Goal: Transaction & Acquisition: Purchase product/service

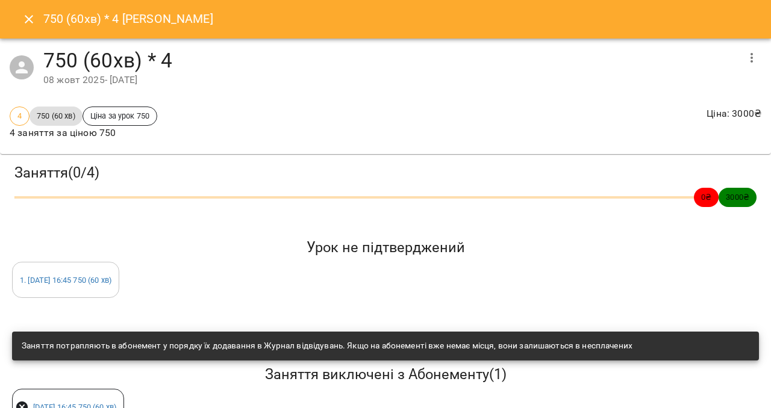
click at [30, 16] on icon "Close" at bounding box center [29, 19] width 14 height 14
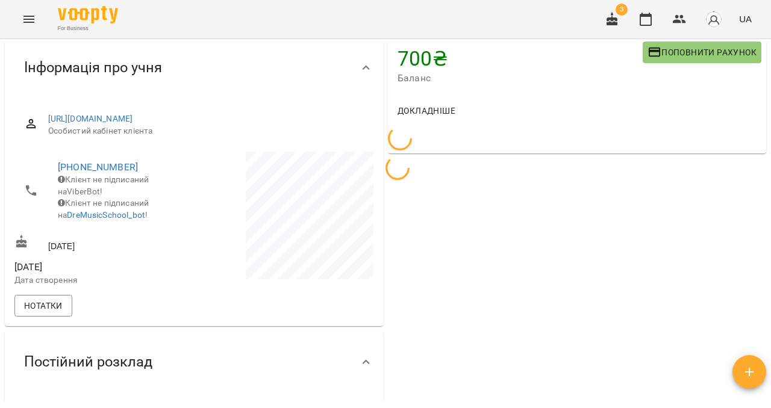
click at [28, 22] on icon "Menu" at bounding box center [28, 19] width 11 height 7
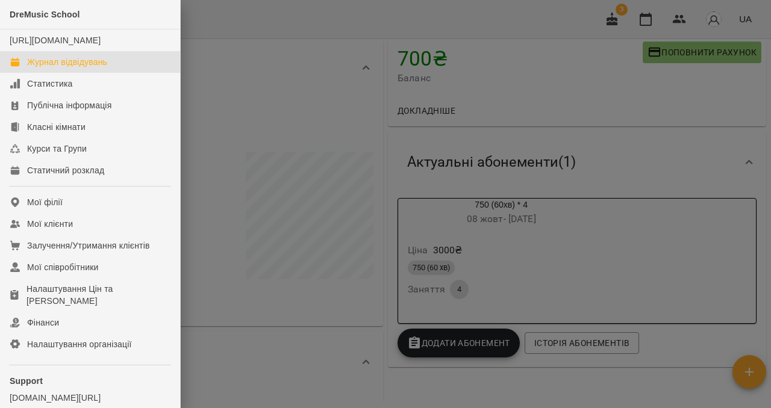
click at [66, 73] on link "Журнал відвідувань" at bounding box center [90, 62] width 180 height 22
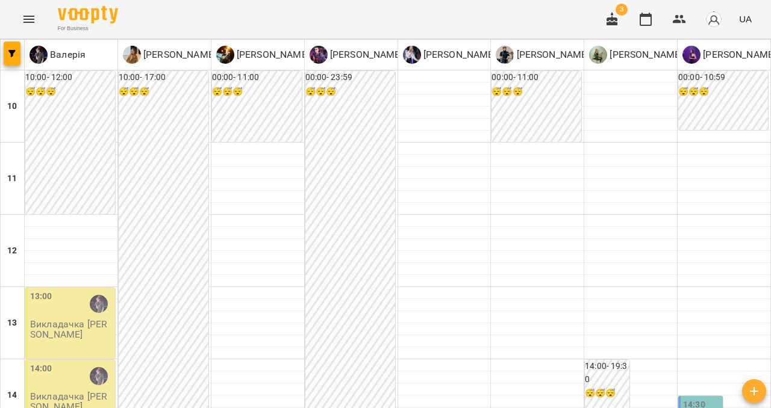
scroll to position [146, 0]
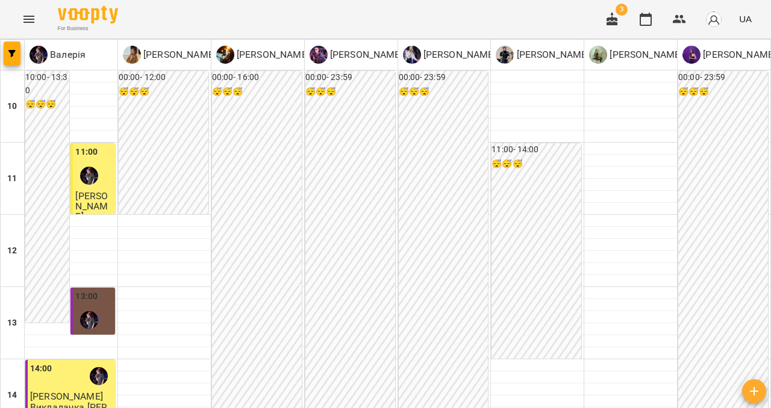
scroll to position [549, 0]
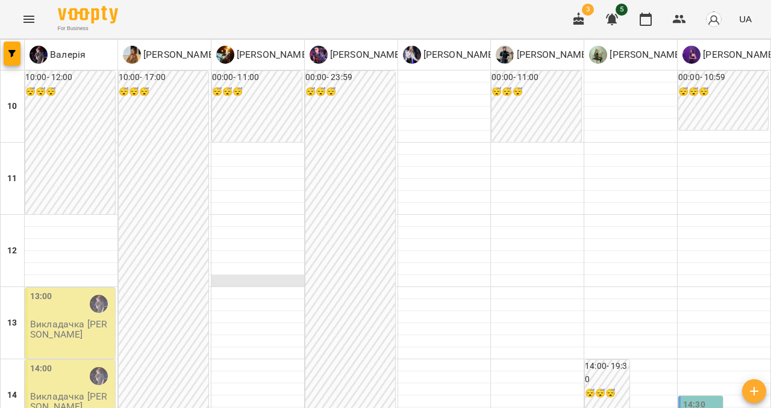
scroll to position [430, 0]
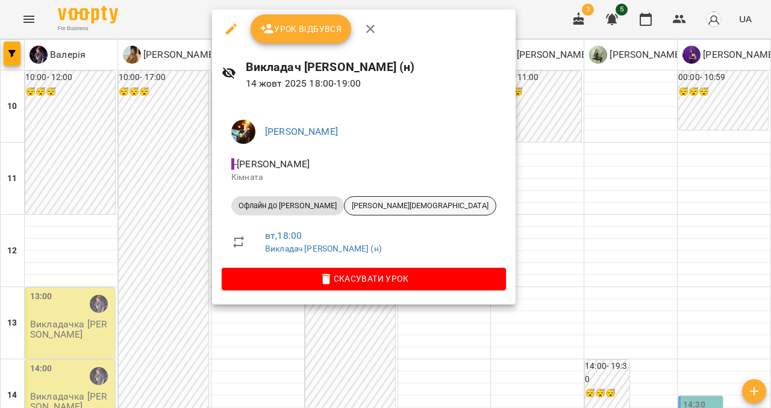
click at [344, 201] on span "[PERSON_NAME][DEMOGRAPHIC_DATA]" at bounding box center [419, 205] width 151 height 11
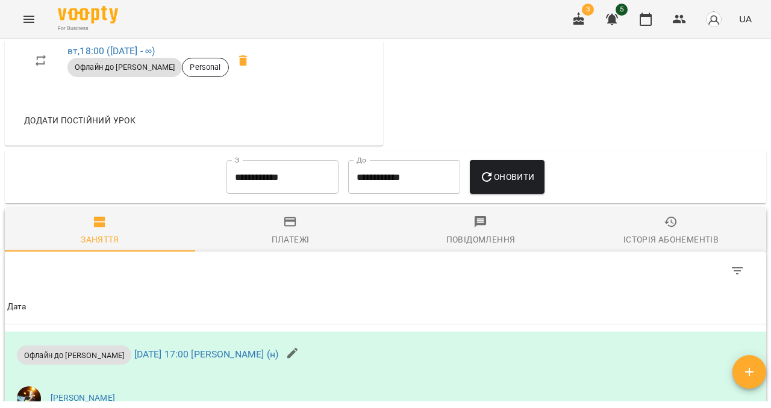
scroll to position [478, 0]
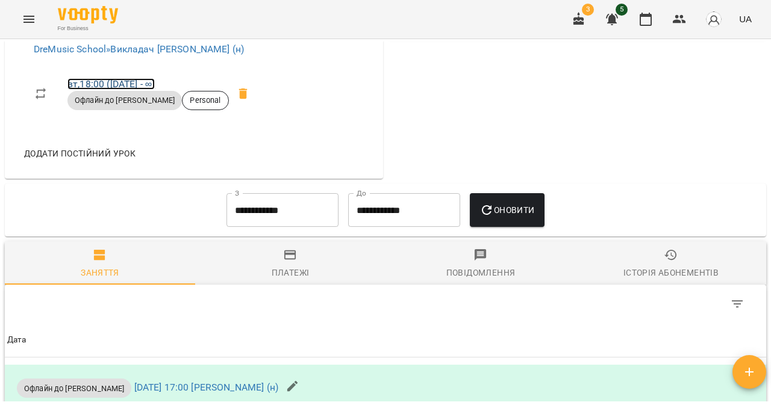
click at [126, 90] on link "вт , 18:00 ([DATE] - ∞)" at bounding box center [110, 83] width 87 height 11
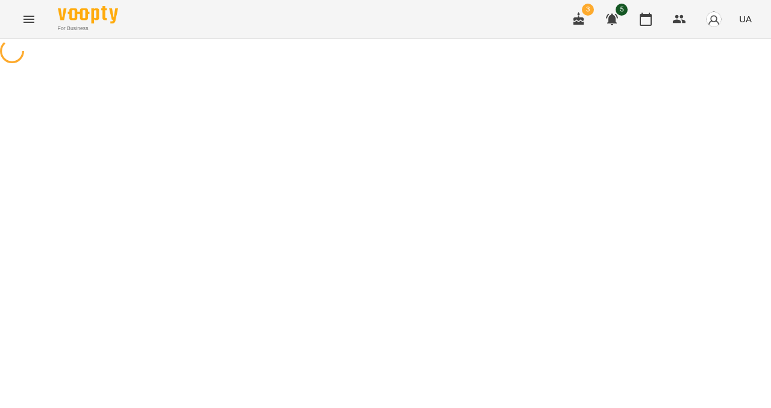
select select "*"
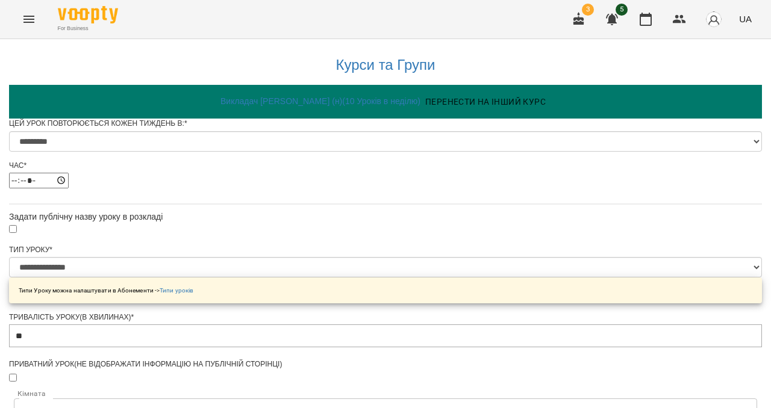
scroll to position [104, 0]
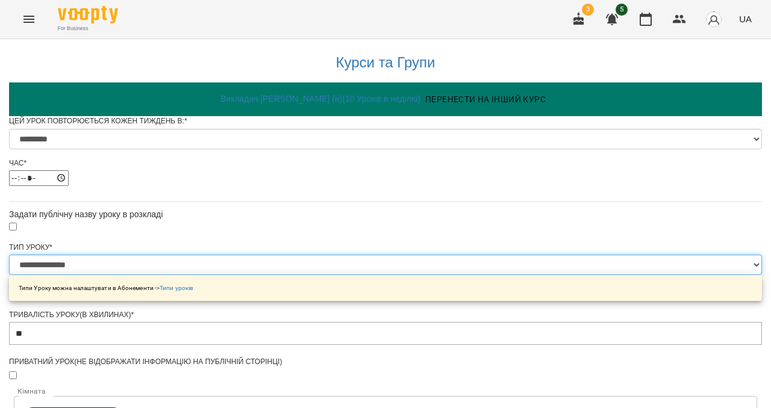
click at [384, 255] on select "**********" at bounding box center [385, 265] width 753 height 20
select select "**********"
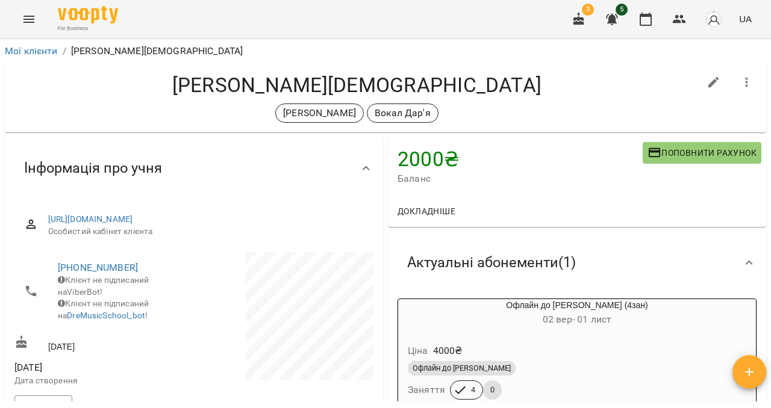
click at [32, 20] on icon "Menu" at bounding box center [29, 19] width 14 height 14
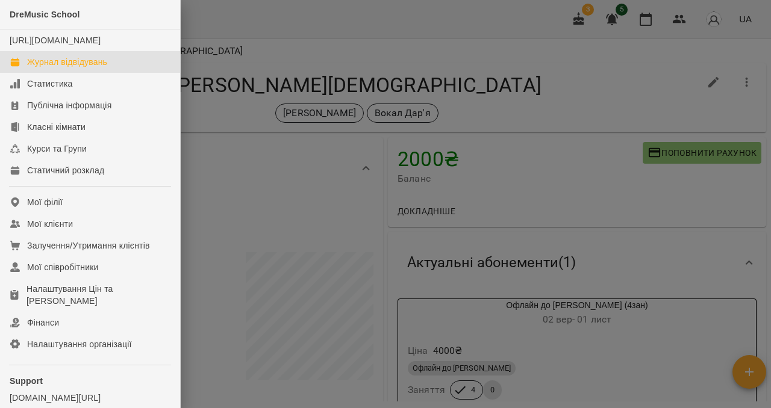
click at [60, 68] on div "Журнал відвідувань" at bounding box center [67, 62] width 80 height 12
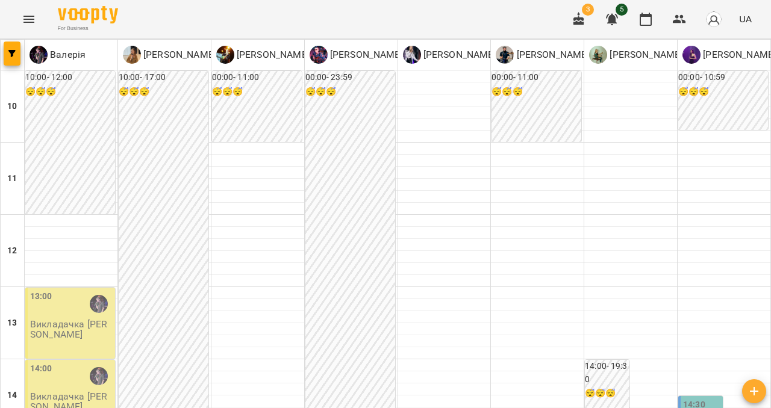
scroll to position [682, 0]
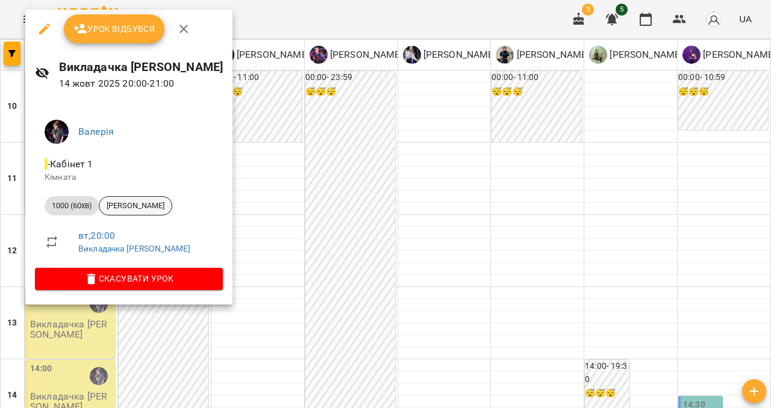
click at [159, 209] on span "[PERSON_NAME]" at bounding box center [135, 205] width 72 height 11
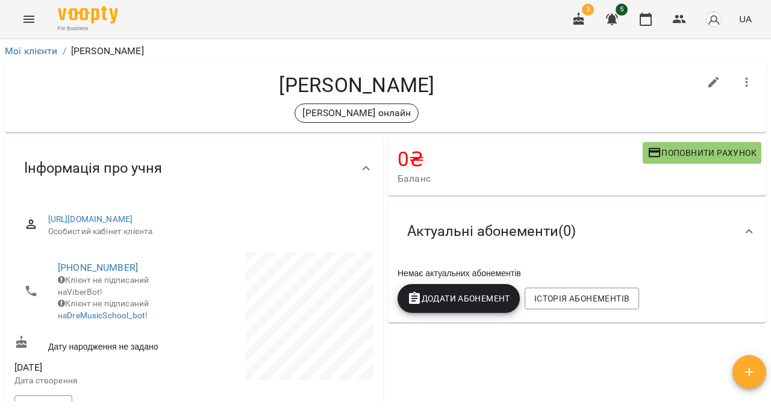
click at [667, 148] on span "Поповнити рахунок" at bounding box center [701, 153] width 109 height 14
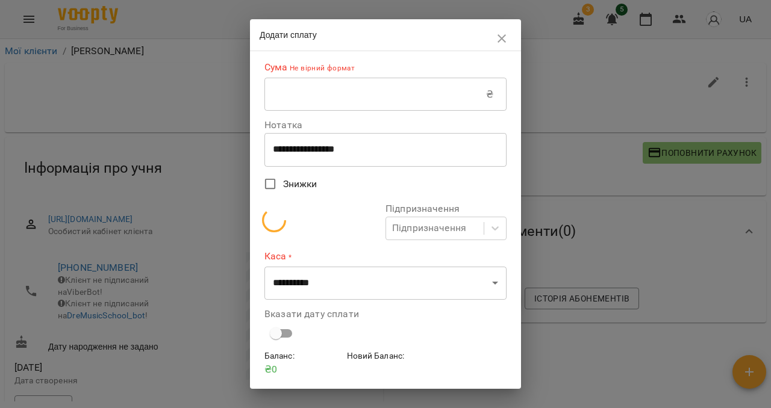
click at [403, 104] on input "text" at bounding box center [375, 95] width 222 height 34
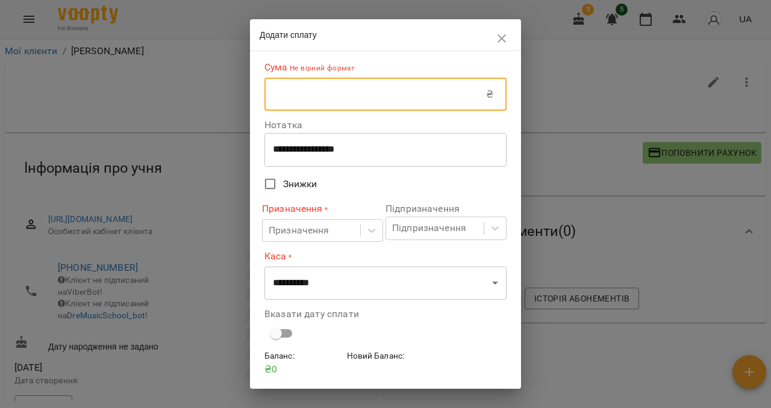
type input "****"
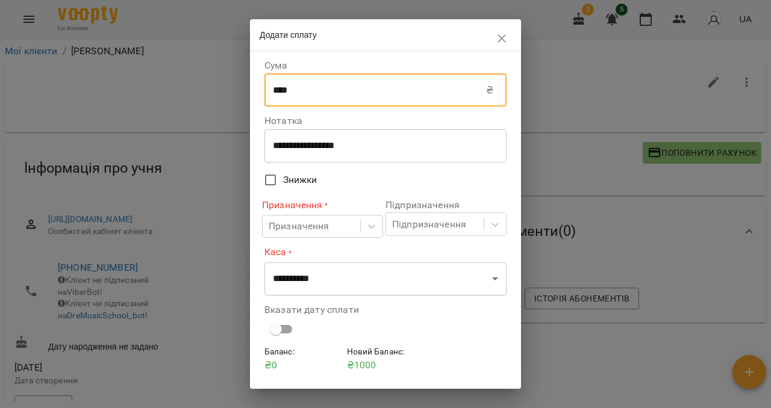
scroll to position [36, 0]
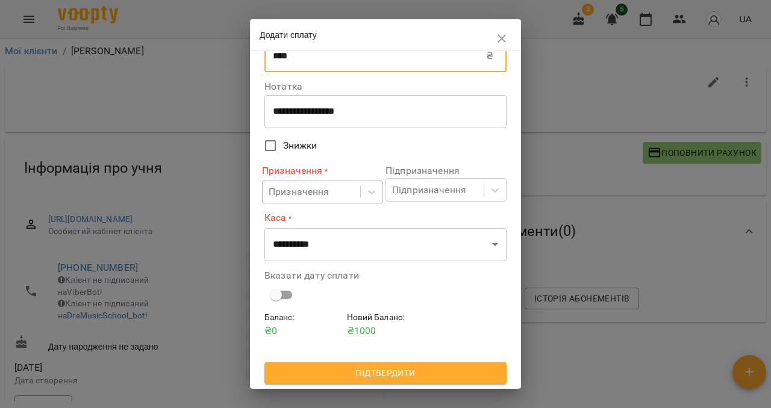
click at [339, 200] on div "Призначення" at bounding box center [312, 192] width 98 height 22
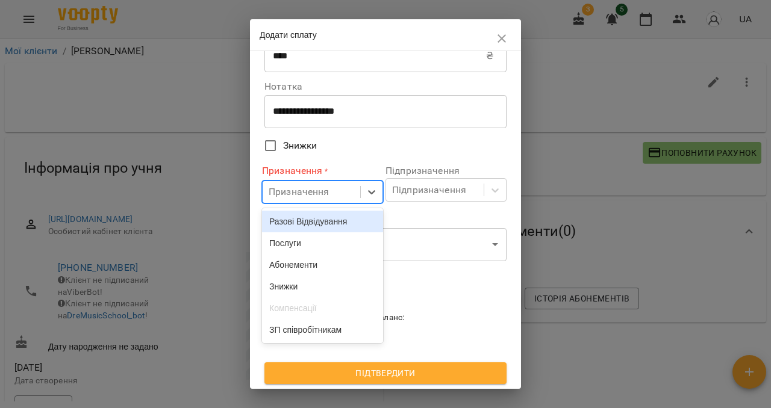
click at [318, 222] on div "Разові Відвідування" at bounding box center [322, 222] width 121 height 22
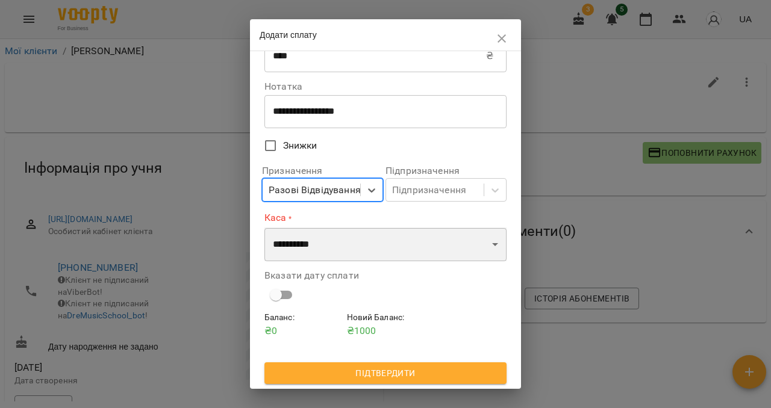
click at [321, 240] on select "**********" at bounding box center [385, 245] width 242 height 34
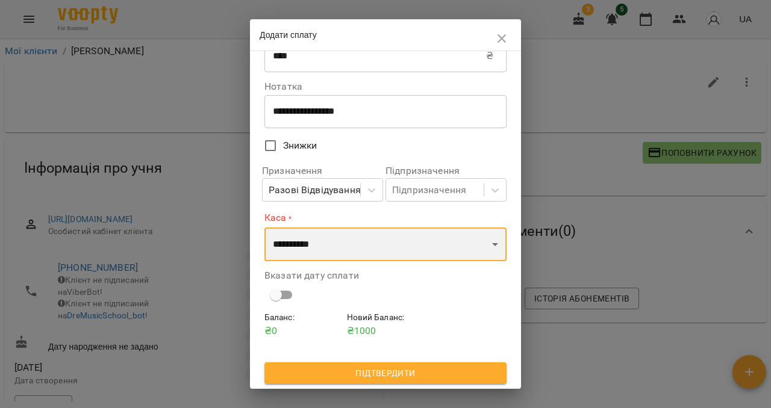
select select "****"
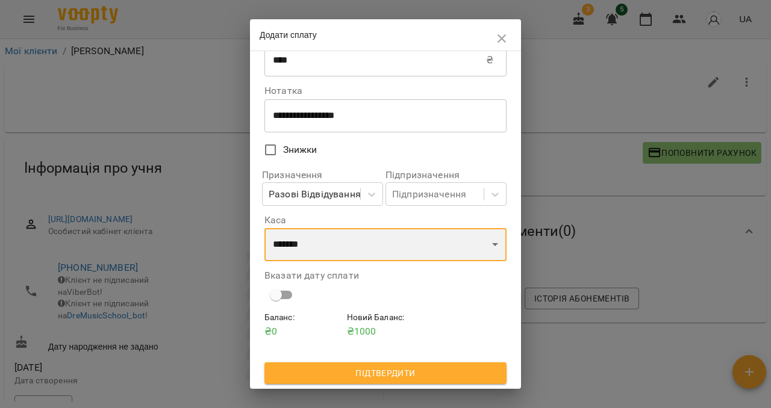
scroll to position [31, 0]
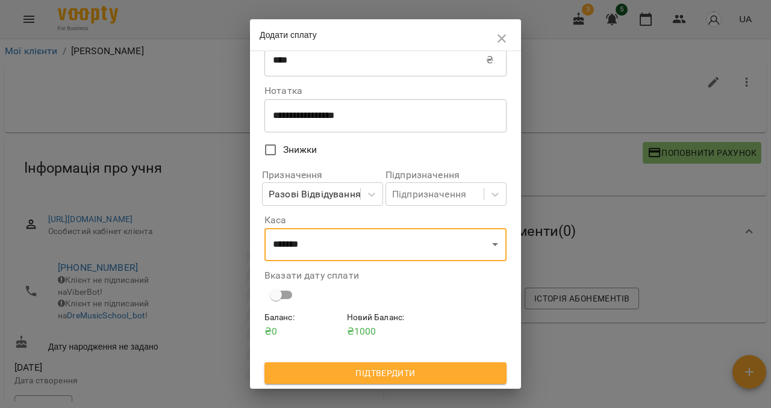
click at [332, 359] on span "Підтвердити" at bounding box center [385, 373] width 223 height 14
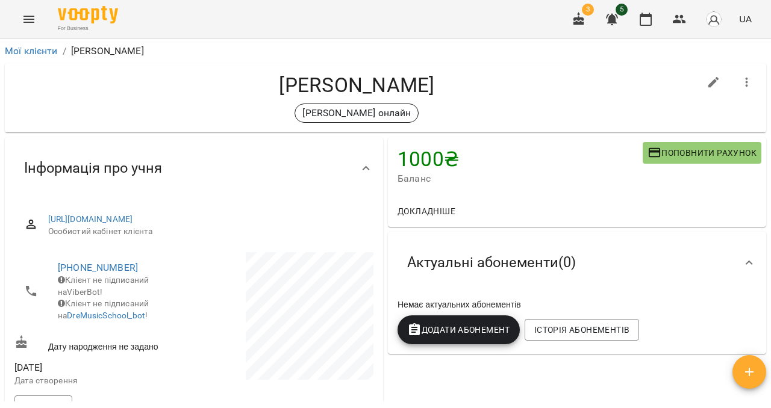
click at [28, 22] on icon "Menu" at bounding box center [28, 19] width 11 height 7
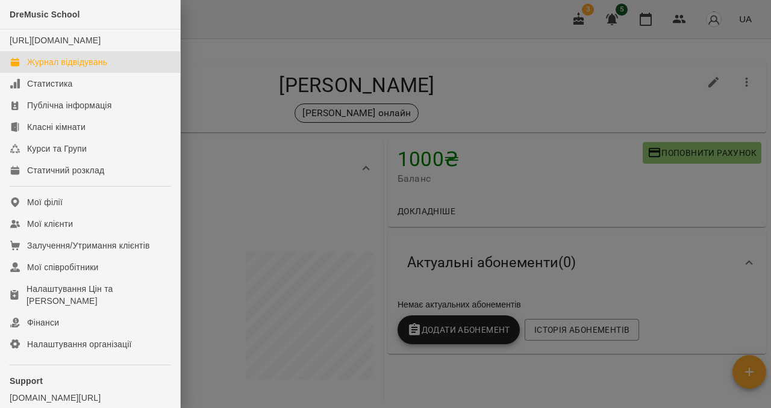
click at [47, 68] on div "Журнал відвідувань" at bounding box center [67, 62] width 80 height 12
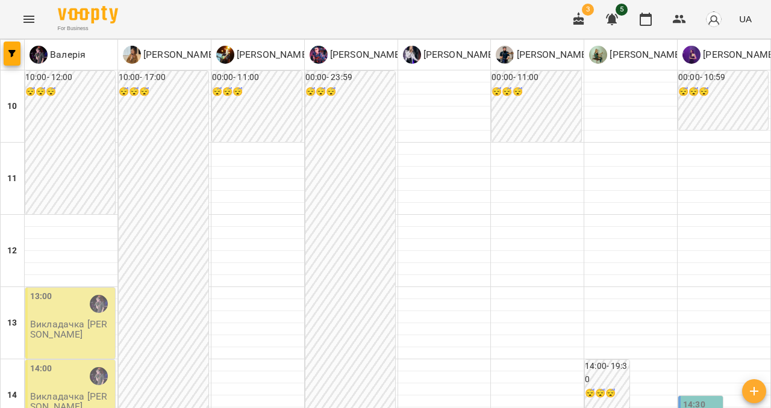
scroll to position [356, 0]
